Goal: Find specific page/section: Find specific page/section

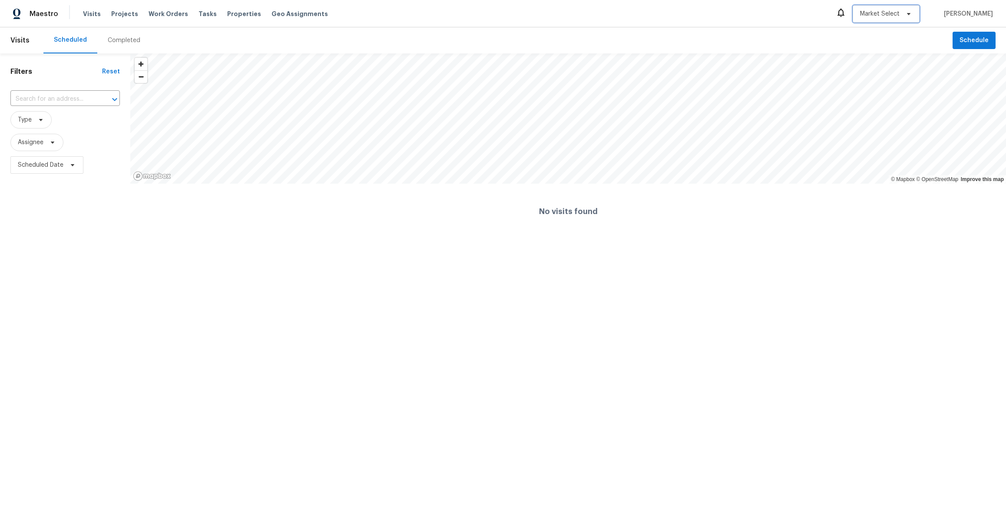
click at [905, 15] on icon at bounding box center [908, 13] width 7 height 7
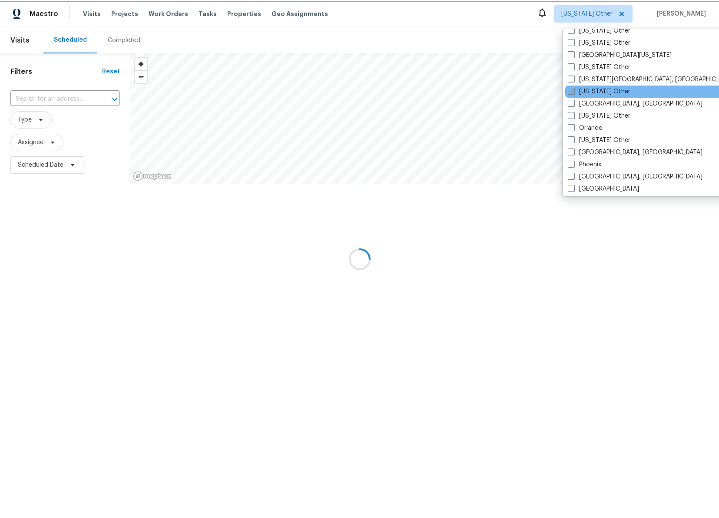
scroll to position [908, 0]
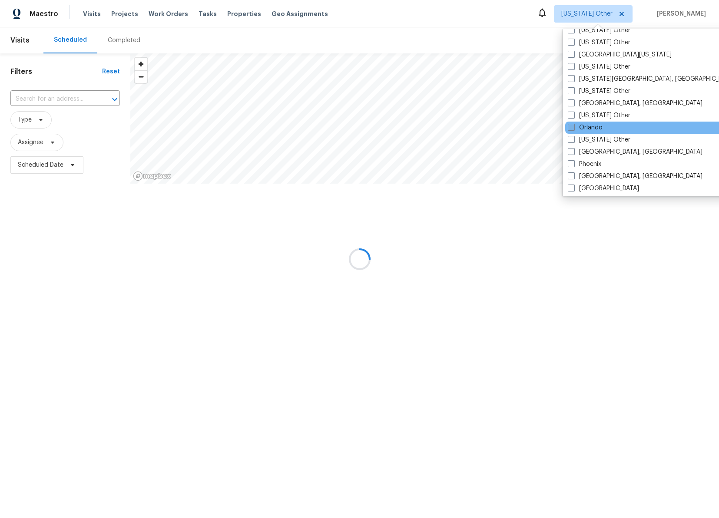
click at [570, 130] on span at bounding box center [571, 127] width 7 height 7
click at [570, 129] on input "Orlando" at bounding box center [571, 126] width 6 height 6
checkbox input "true"
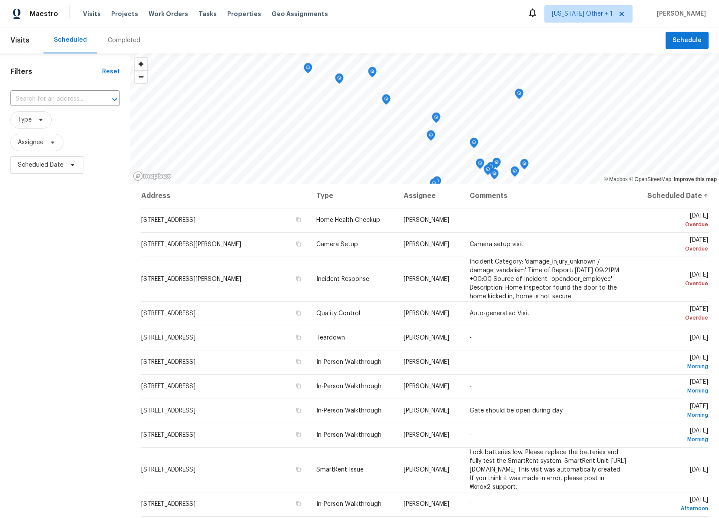
click at [448, 28] on div "Scheduled Completed" at bounding box center [354, 40] width 622 height 26
